Goal: Task Accomplishment & Management: Manage account settings

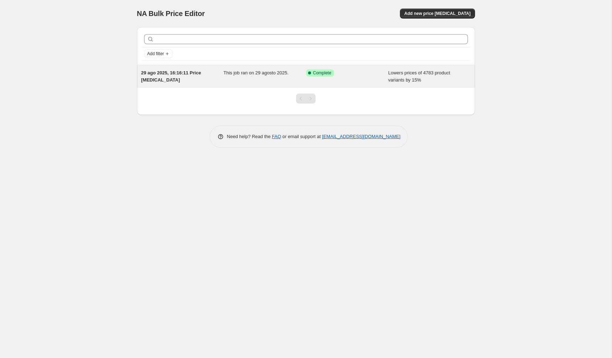
click at [164, 78] on span "29 ago 2025, 16:16:11 Price [MEDICAL_DATA]" at bounding box center [171, 76] width 60 height 12
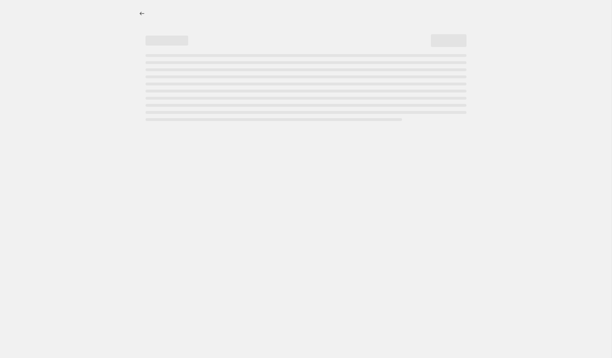
select select "percentage"
select select "by"
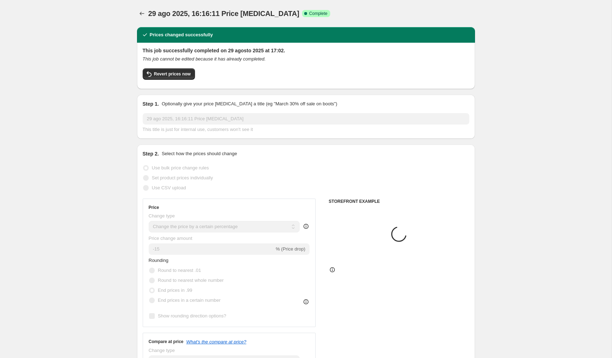
select select "vendor"
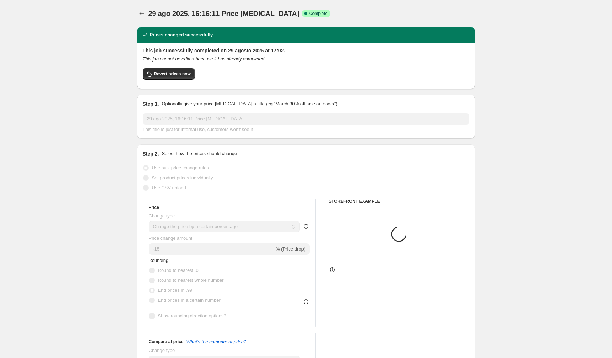
select select "vendor"
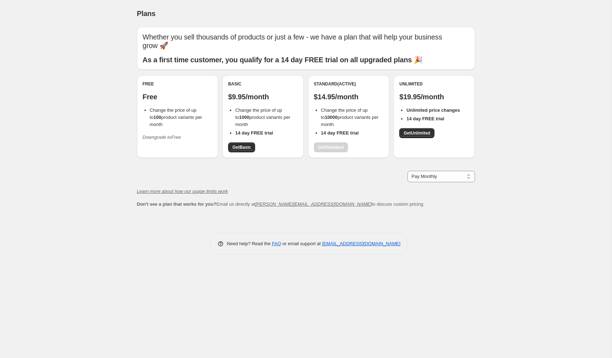
click at [165, 139] on icon "Downgrade to Free" at bounding box center [162, 137] width 38 height 5
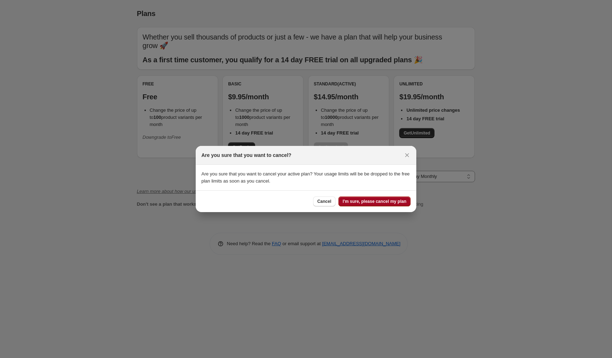
click at [368, 201] on span "I'm sure, please cancel my plan" at bounding box center [375, 202] width 64 height 6
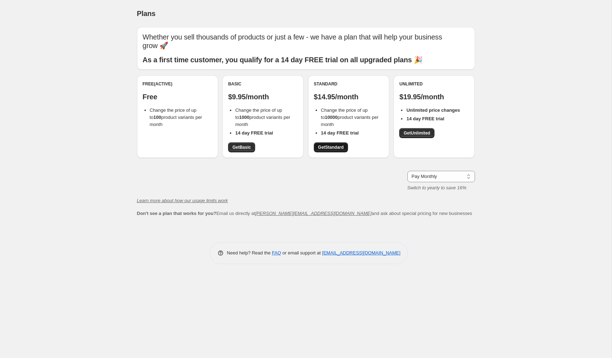
click at [318, 145] on span "Get Standard" at bounding box center [331, 148] width 26 height 6
